Goal: Information Seeking & Learning: Learn about a topic

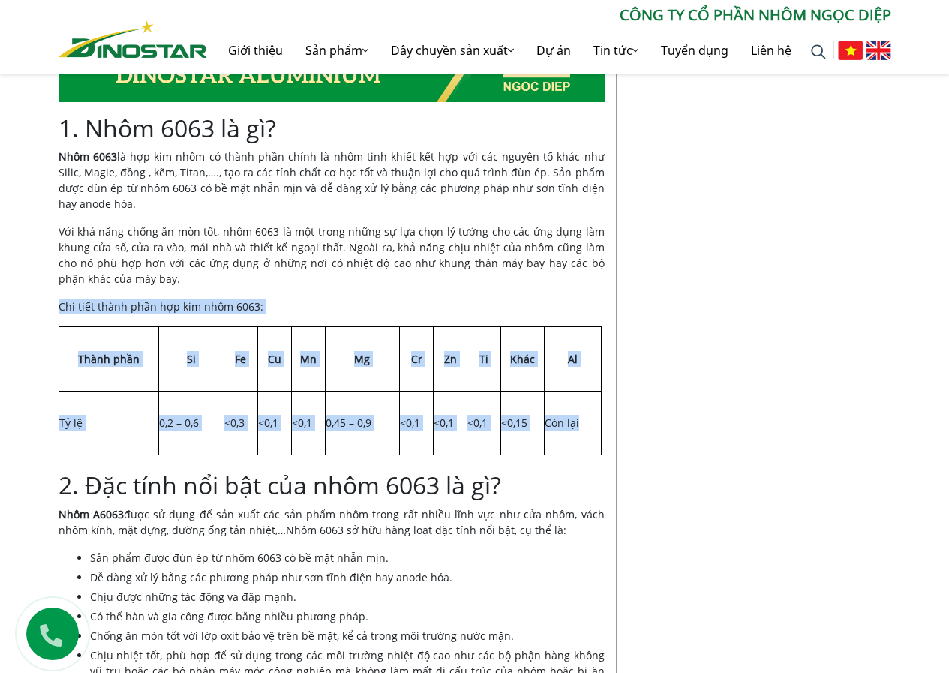
scroll to position [1111, 0]
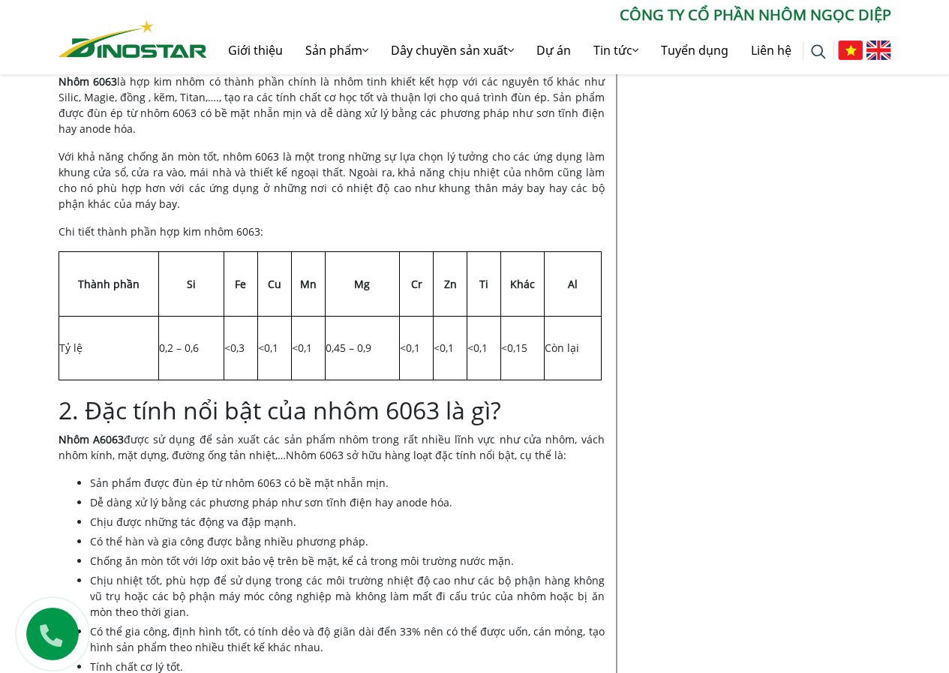
click at [74, 98] on span "Nhôm 6063 là hợp kim nhôm có thành phần chính là nhôm tinh khiết kết hợp với cá…" at bounding box center [332, 105] width 546 height 62
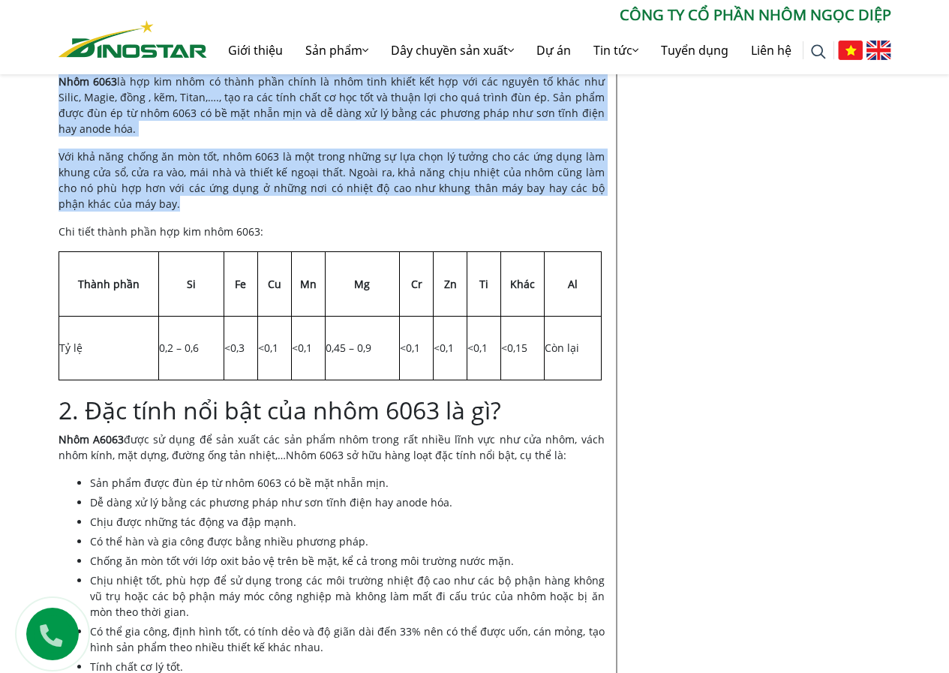
drag, startPoint x: 150, startPoint y: 206, endPoint x: 55, endPoint y: 89, distance: 150.9
copy div "Nhôm 6063 là hợp kim nhôm có thành phần chính là nhôm tinh khiết kết hợp với cá…"
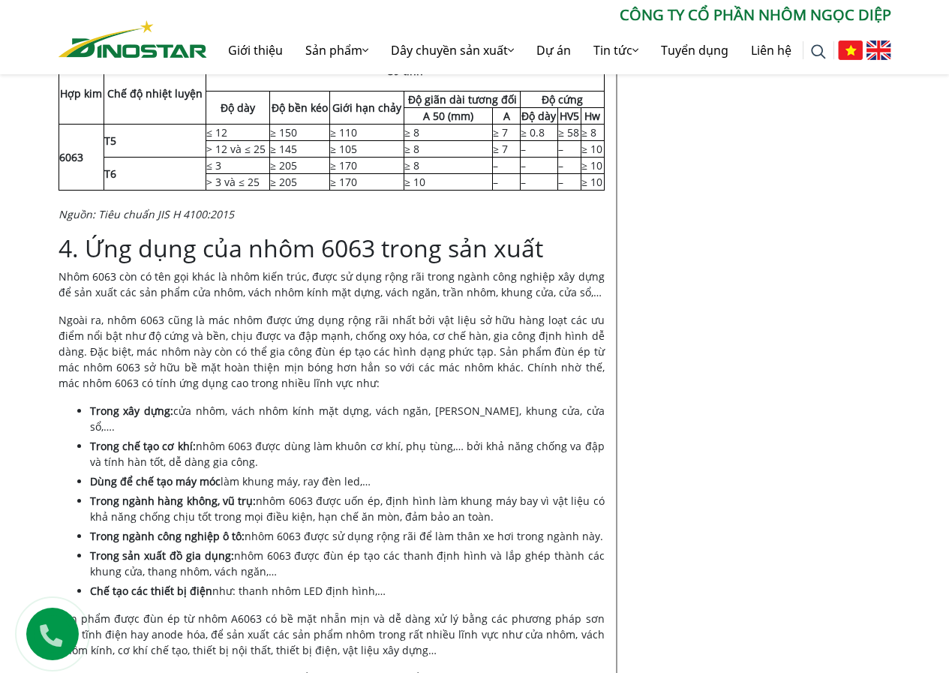
scroll to position [2777, 0]
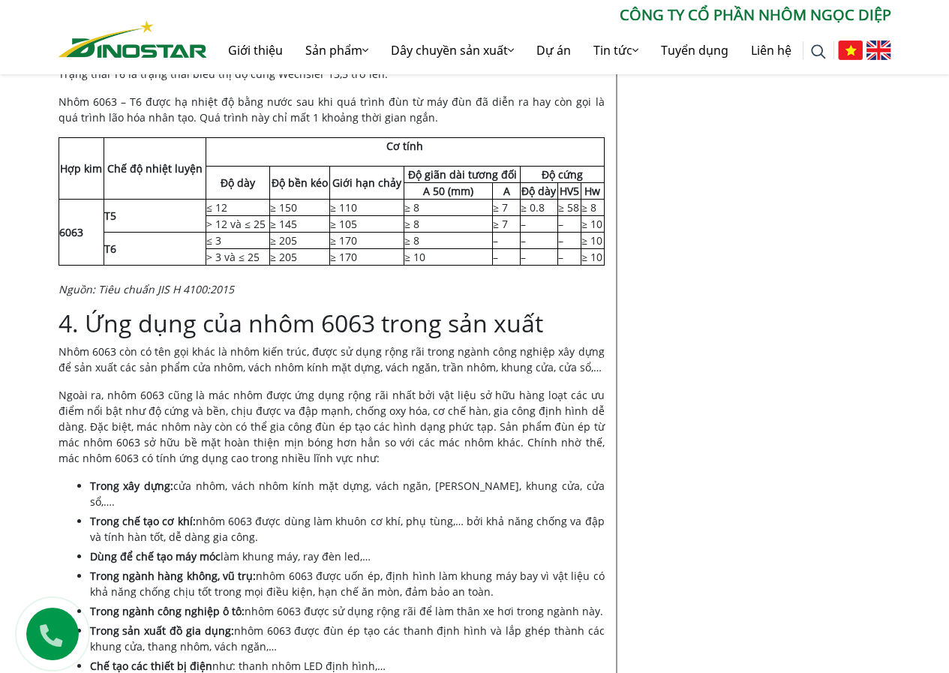
click at [116, 149] on td "Chế độ nhiệt luyện" at bounding box center [155, 168] width 102 height 62
click at [407, 118] on p "Nhôm 6063 – T6 được hạ nhiệt độ bằng nước sau khi quá trình đùn từ máy đùn đã d…" at bounding box center [332, 110] width 546 height 32
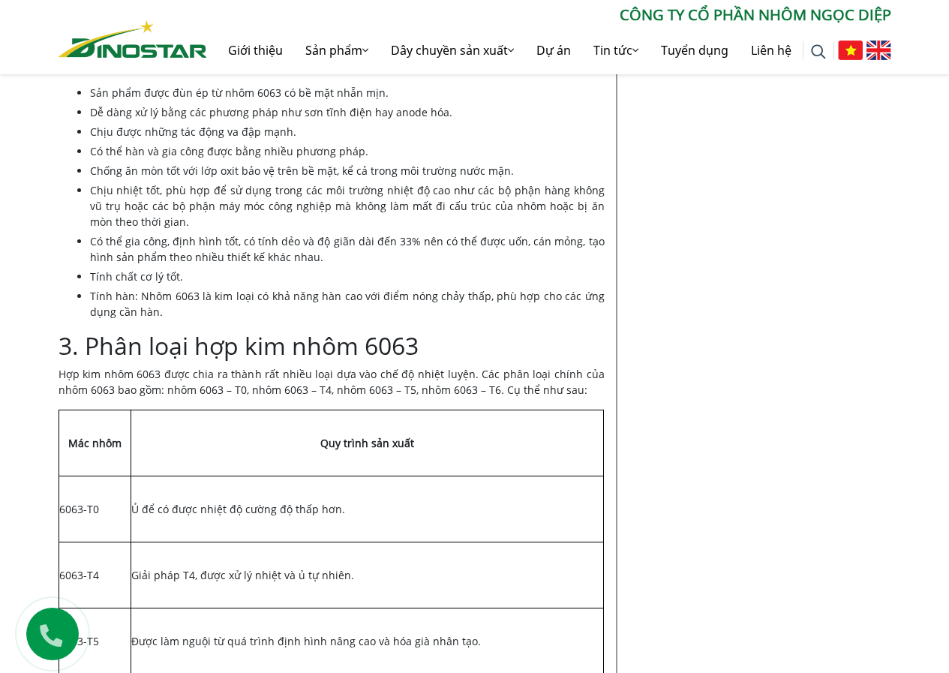
scroll to position [1276, 0]
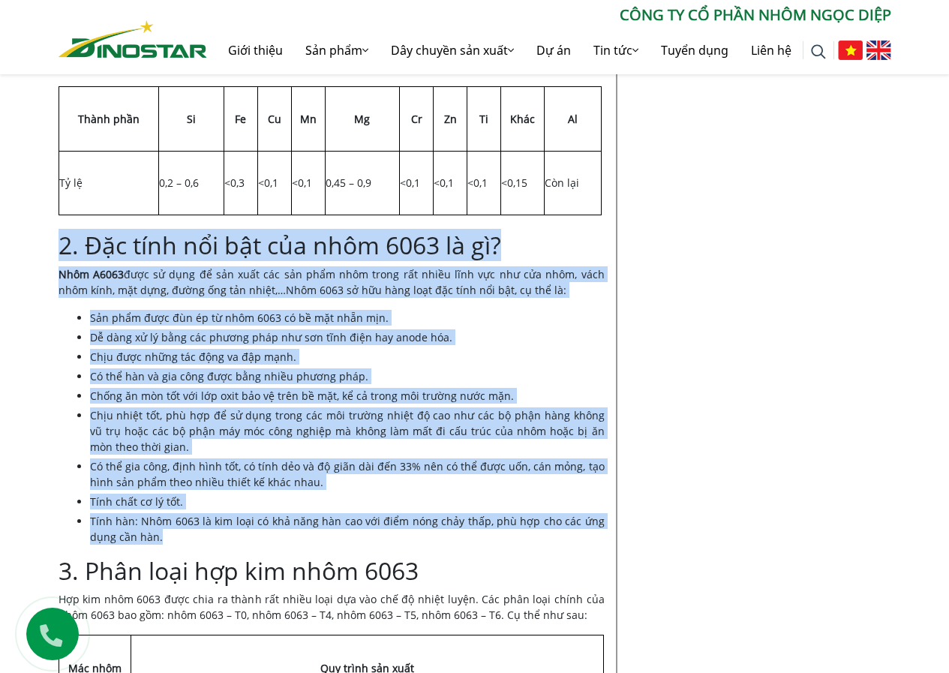
drag, startPoint x: 59, startPoint y: 247, endPoint x: 261, endPoint y: 353, distance: 228.6
copy div "3. Lor ipsu dol sit ame cons 1002 ad el? Sedd E5096 temp in utla et dol magn al…"
click at [498, 356] on li "Chịu được những tác động va đập mạnh." at bounding box center [347, 357] width 515 height 16
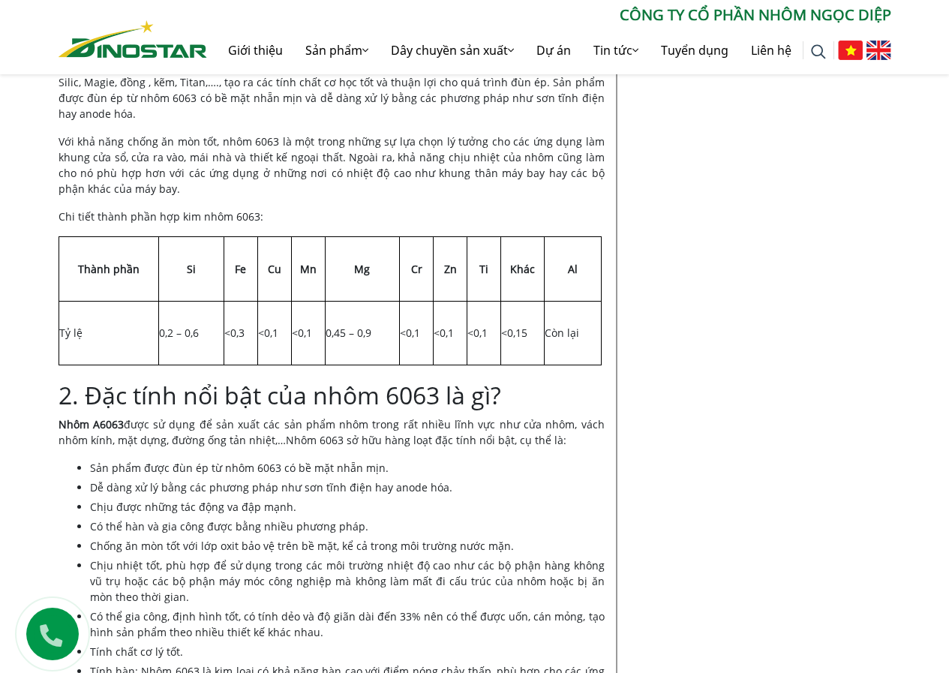
scroll to position [751, 0]
